Goal: Task Accomplishment & Management: Manage account settings

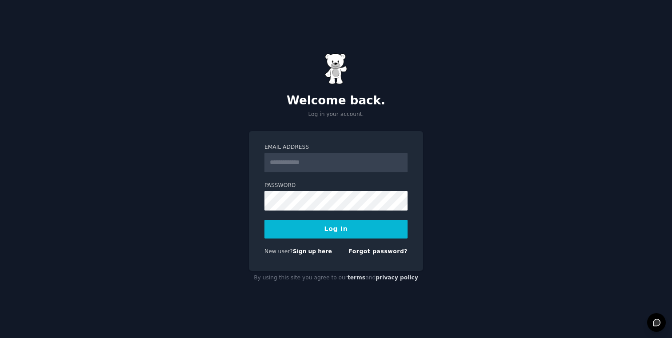
click at [312, 163] on input "Email Address" at bounding box center [335, 163] width 143 height 20
type input "**********"
click at [328, 229] on button "Log In" at bounding box center [335, 229] width 143 height 19
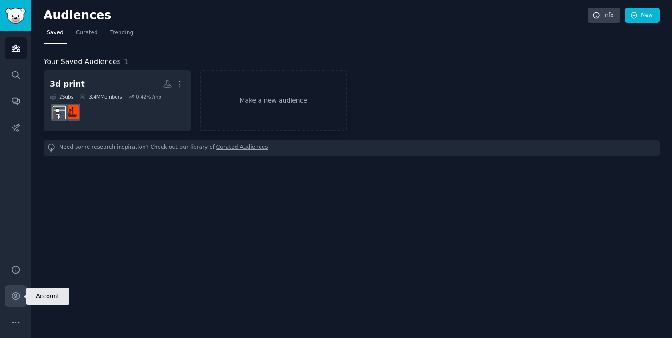
click at [14, 296] on icon "Sidebar" at bounding box center [15, 296] width 9 height 9
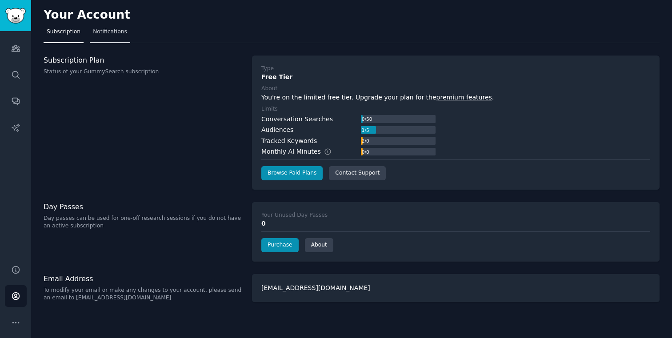
click at [110, 34] on span "Notifications" at bounding box center [110, 32] width 34 height 8
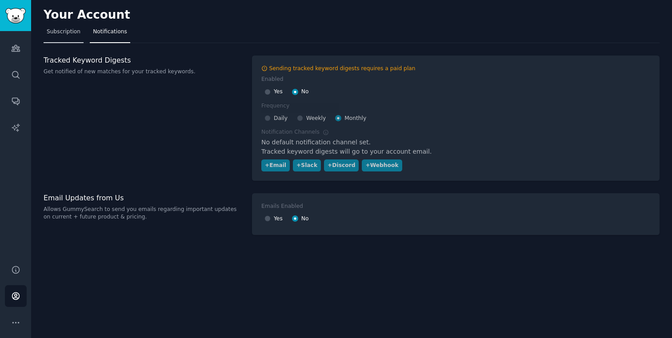
click at [64, 35] on span "Subscription" at bounding box center [64, 32] width 34 height 8
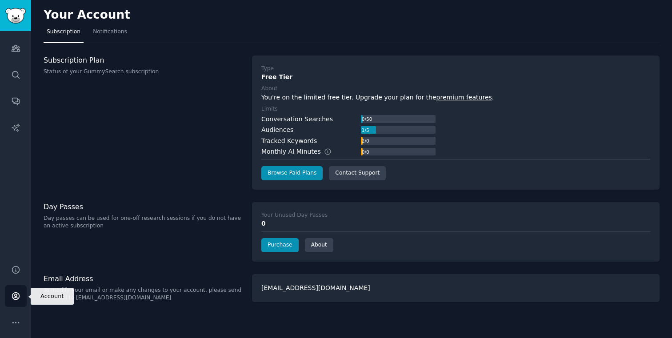
click at [14, 296] on icon "Sidebar" at bounding box center [15, 296] width 7 height 7
click at [446, 97] on link "premium features" at bounding box center [464, 97] width 56 height 7
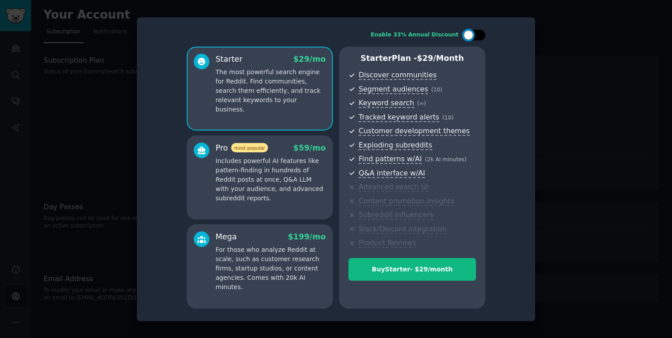
click at [476, 35] on div at bounding box center [474, 35] width 22 height 11
checkbox input "true"
click at [262, 170] on p "Includes powerful AI features like pattern-finding in hundreds of Reddit posts …" at bounding box center [271, 179] width 110 height 47
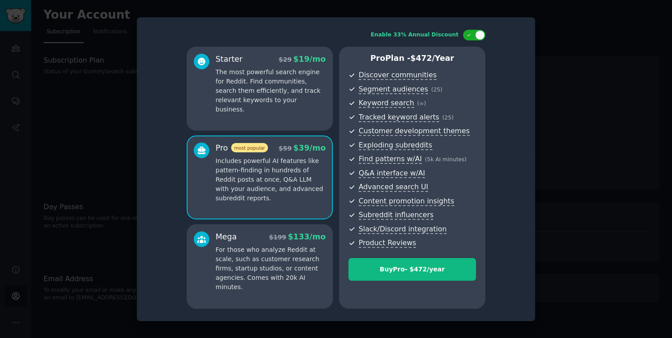
click at [257, 76] on p "The most powerful search engine for Reddit. Find communities, search them effic…" at bounding box center [271, 91] width 110 height 47
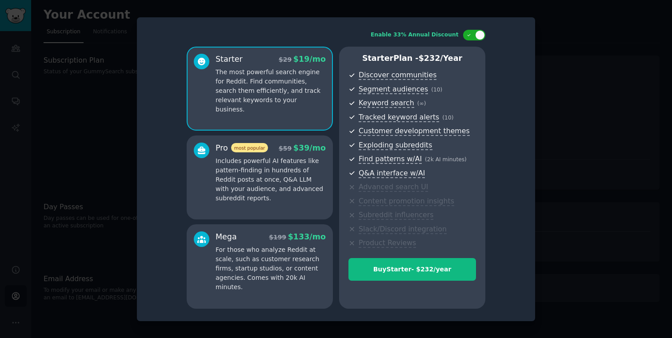
click at [261, 175] on p "Includes powerful AI features like pattern-finding in hundreds of Reddit posts …" at bounding box center [271, 179] width 110 height 47
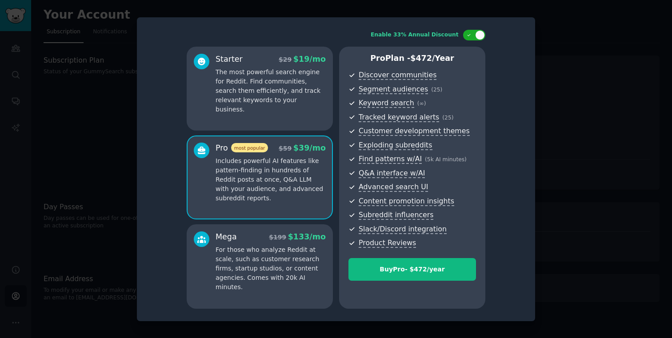
click at [248, 267] on p "For those who analyze Reddit at scale, such as customer research firms, startup…" at bounding box center [271, 268] width 110 height 47
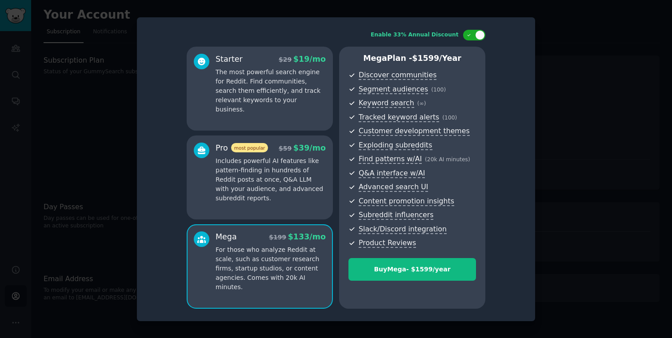
click at [260, 189] on p "Includes powerful AI features like pattern-finding in hundreds of Reddit posts …" at bounding box center [271, 179] width 110 height 47
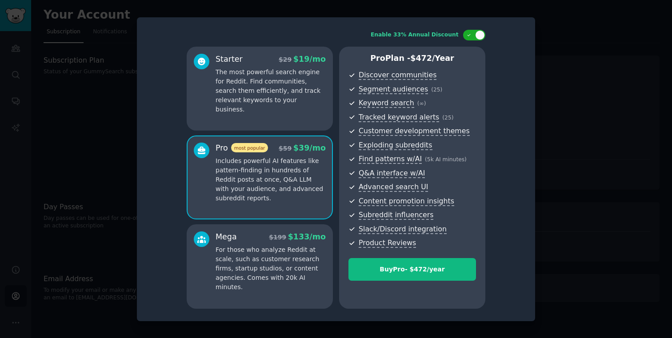
click at [575, 73] on div at bounding box center [336, 169] width 672 height 338
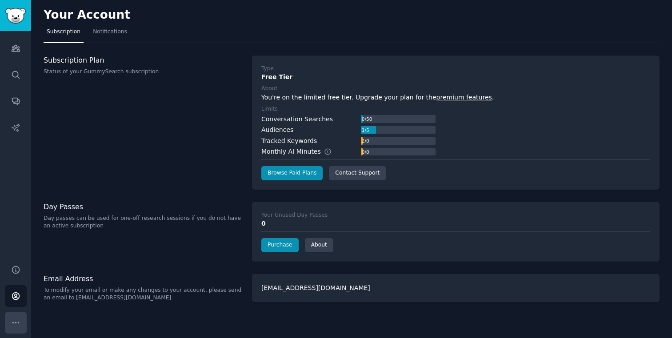
click at [15, 322] on icon "Sidebar" at bounding box center [15, 322] width 9 height 9
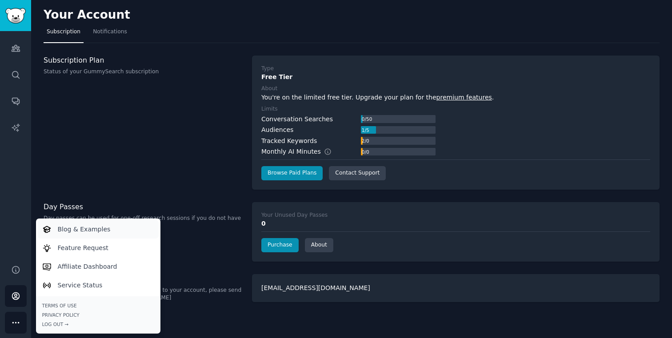
click at [92, 228] on p "Blog & Examples" at bounding box center [84, 229] width 53 height 9
click at [52, 324] on div "Log Out →" at bounding box center [98, 324] width 112 height 6
